Goal: Browse casually

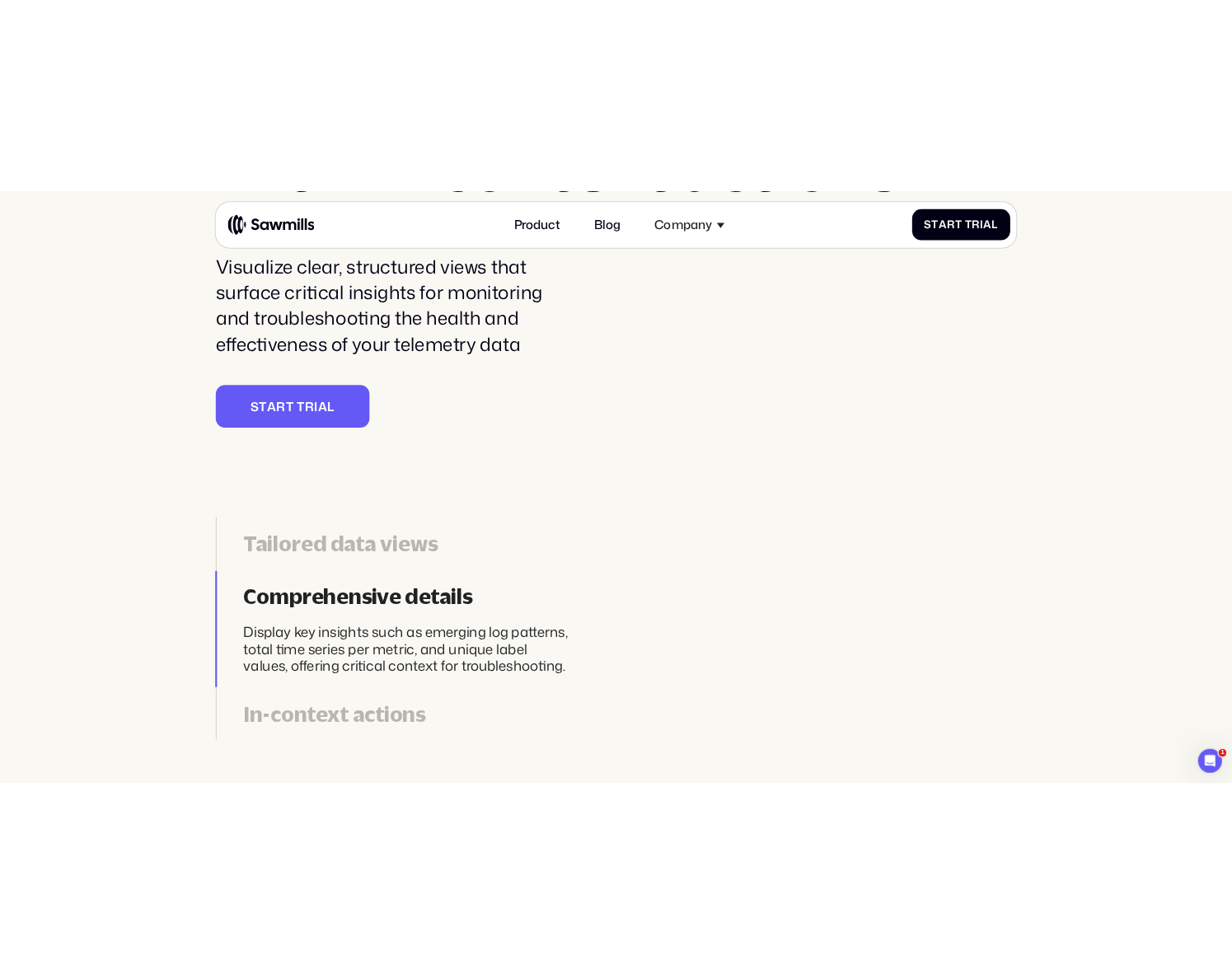
scroll to position [5611, 0]
